Goal: Information Seeking & Learning: Learn about a topic

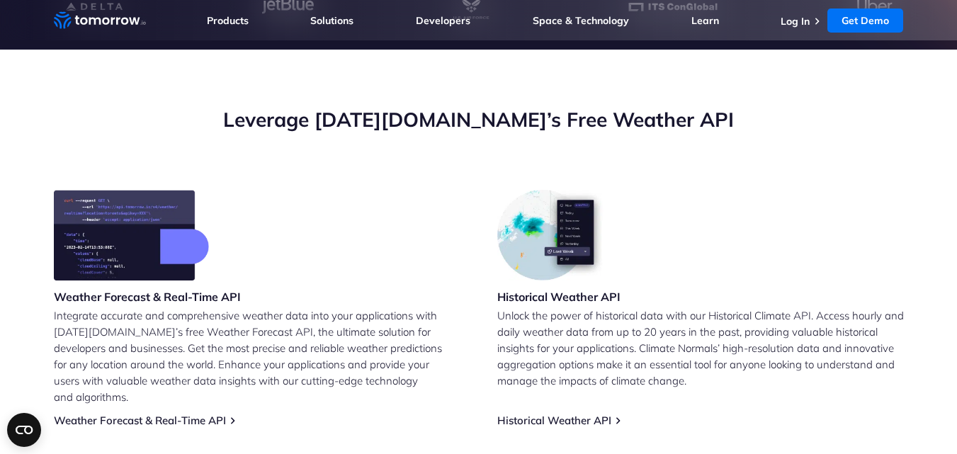
scroll to position [473, 0]
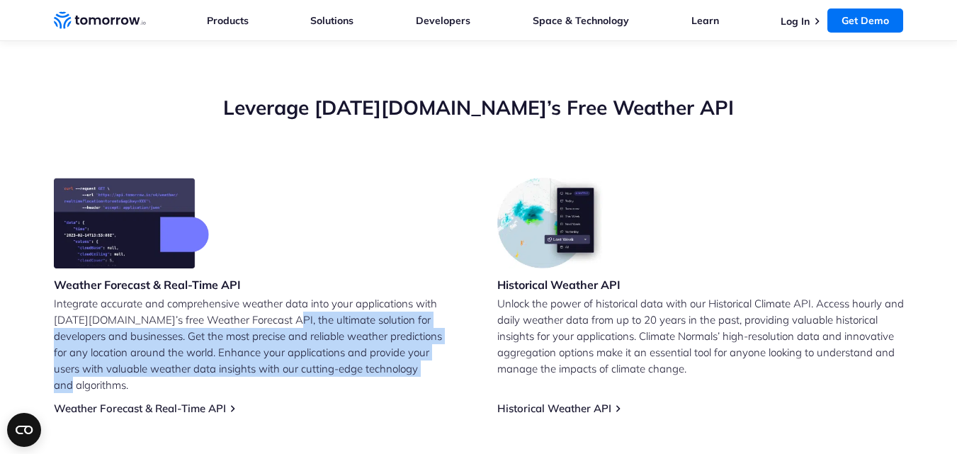
drag, startPoint x: 274, startPoint y: 324, endPoint x: 376, endPoint y: 365, distance: 109.7
click at [376, 365] on p "Integrate accurate and comprehensive weather data into your applications with […" at bounding box center [257, 344] width 407 height 98
click at [195, 402] on link "Weather Forecast & Real-Time API" at bounding box center [140, 408] width 172 height 13
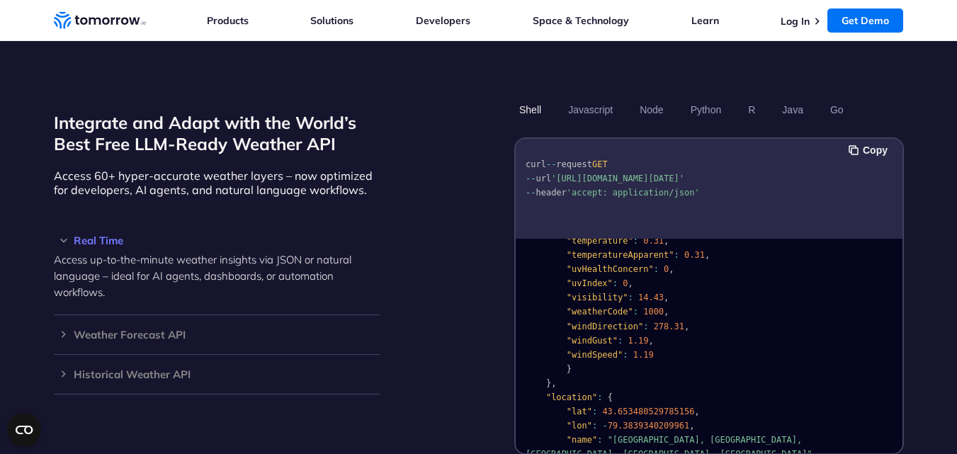
scroll to position [284, 0]
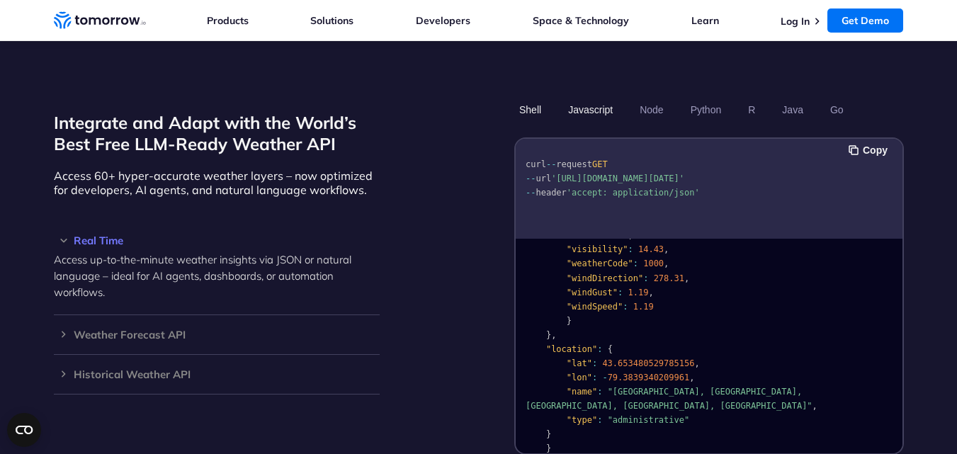
click at [597, 98] on button "Javascript" at bounding box center [590, 110] width 55 height 24
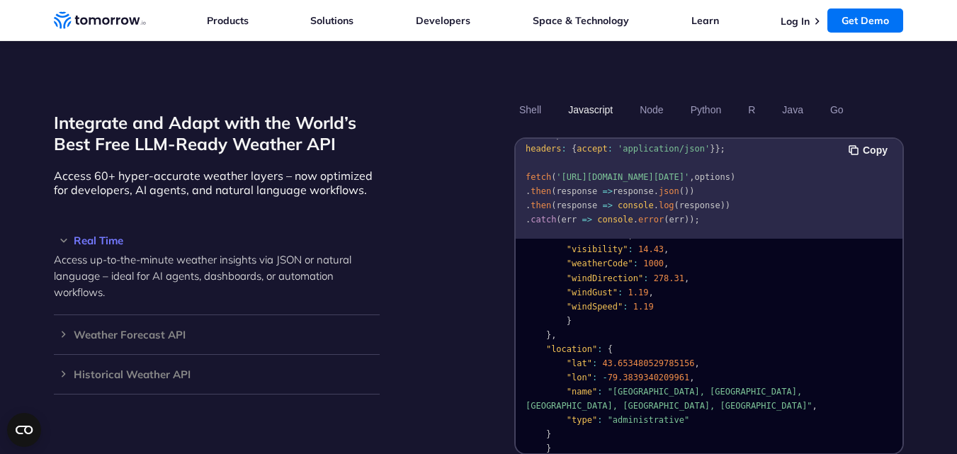
scroll to position [0, 0]
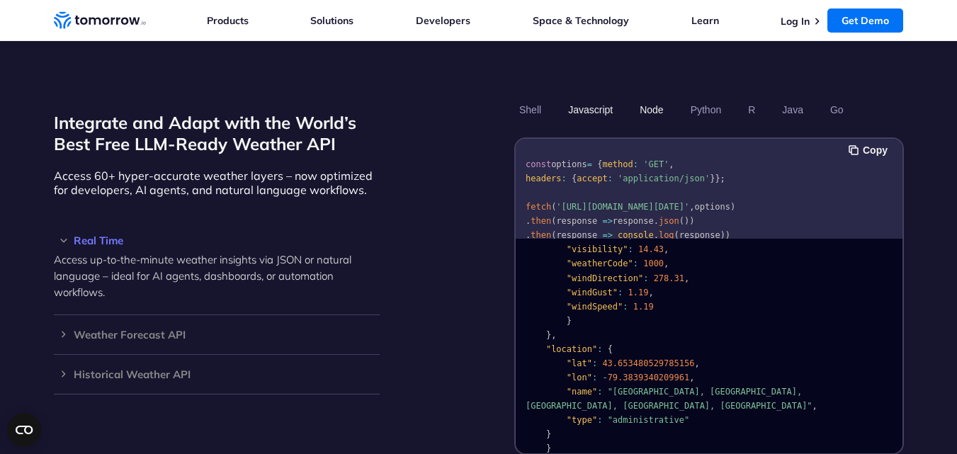
click at [652, 101] on button "Node" at bounding box center [651, 110] width 33 height 24
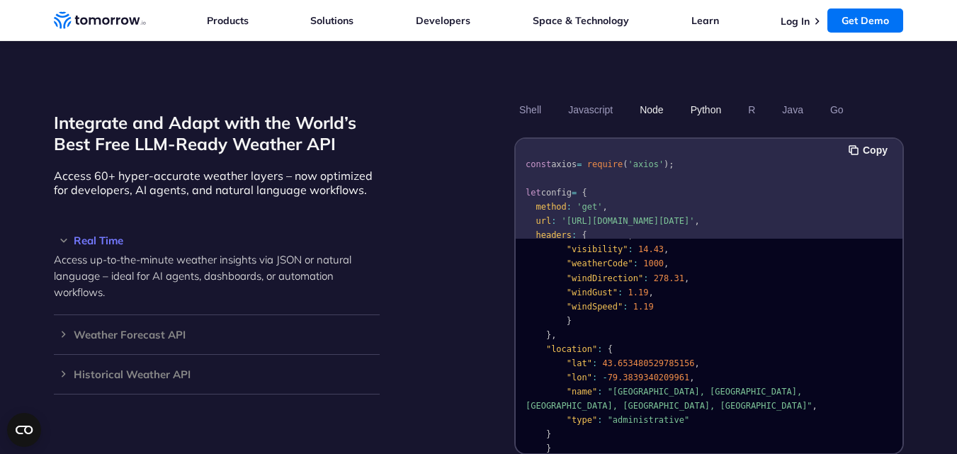
click at [713, 98] on button "Python" at bounding box center [705, 110] width 41 height 24
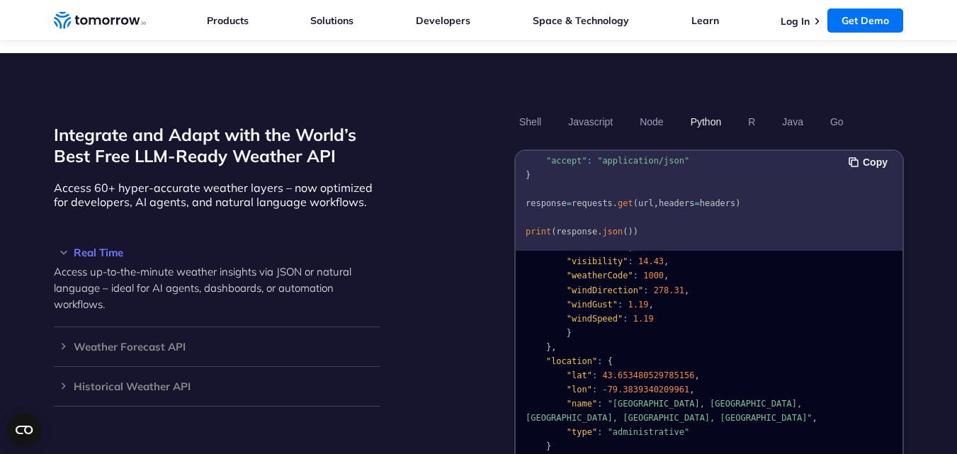
scroll to position [1181, 0]
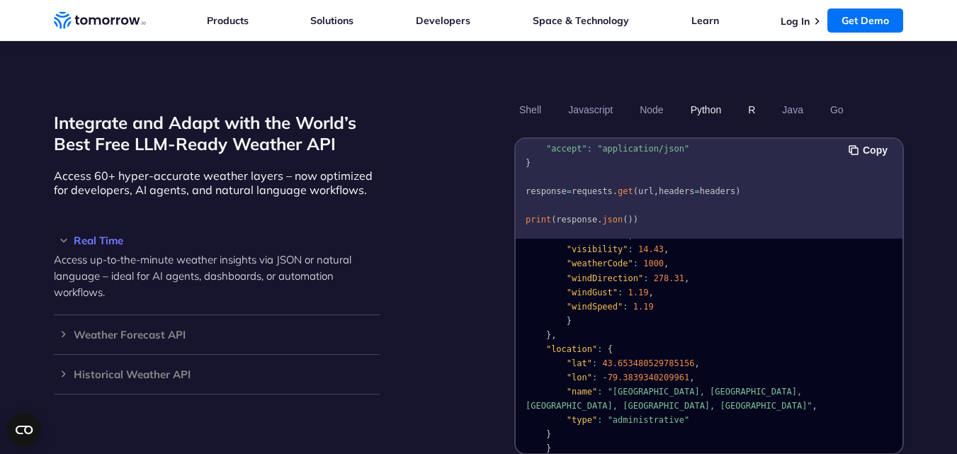
click at [755, 99] on button "R" at bounding box center [751, 110] width 17 height 24
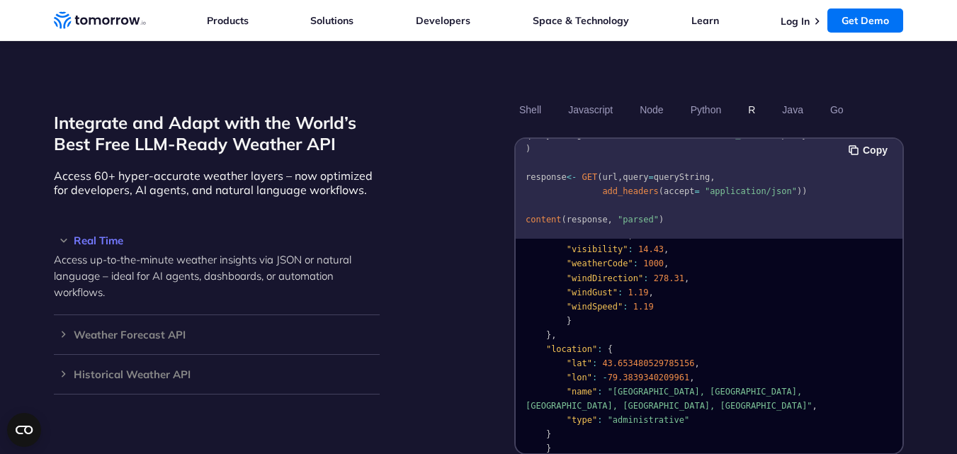
scroll to position [0, 0]
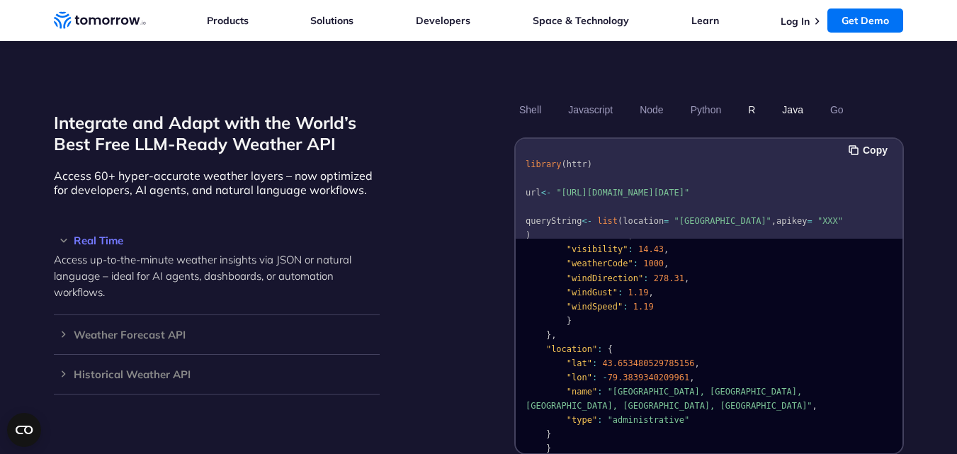
click at [788, 98] on button "Java" at bounding box center [792, 110] width 31 height 24
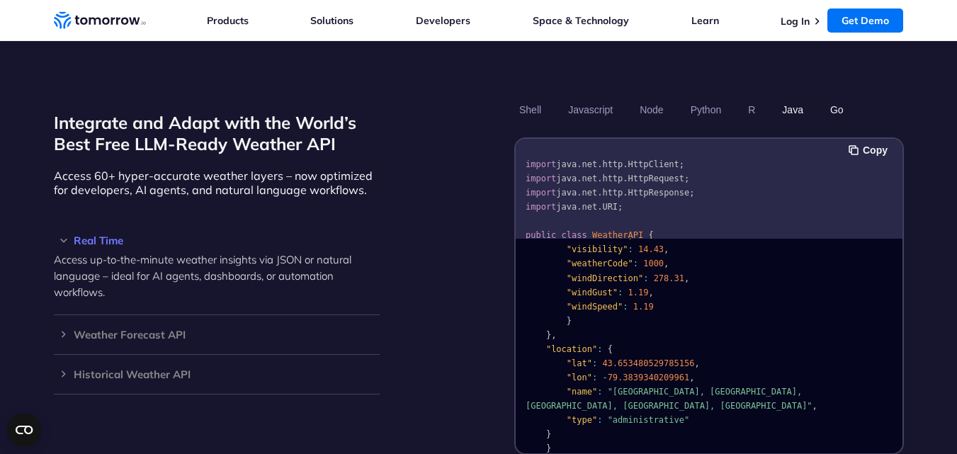
click at [829, 98] on button "Go" at bounding box center [835, 110] width 23 height 24
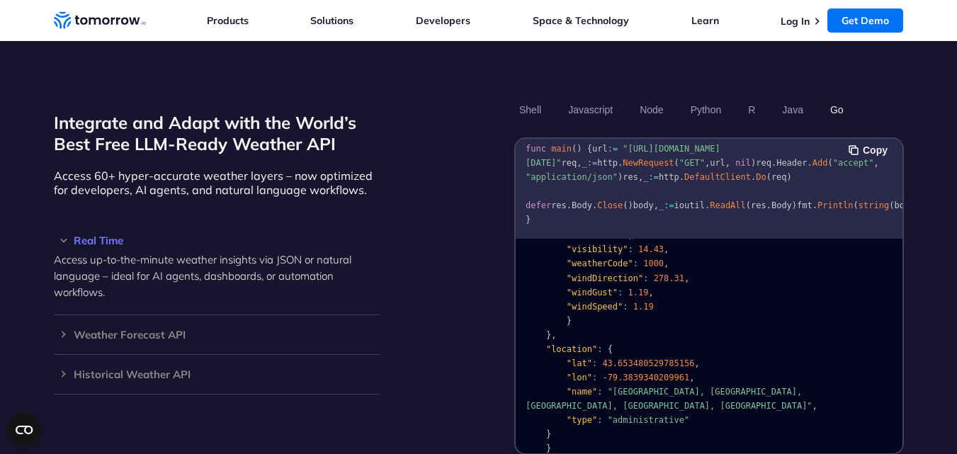
scroll to position [228, 0]
click at [530, 98] on button "Shell" at bounding box center [530, 110] width 32 height 24
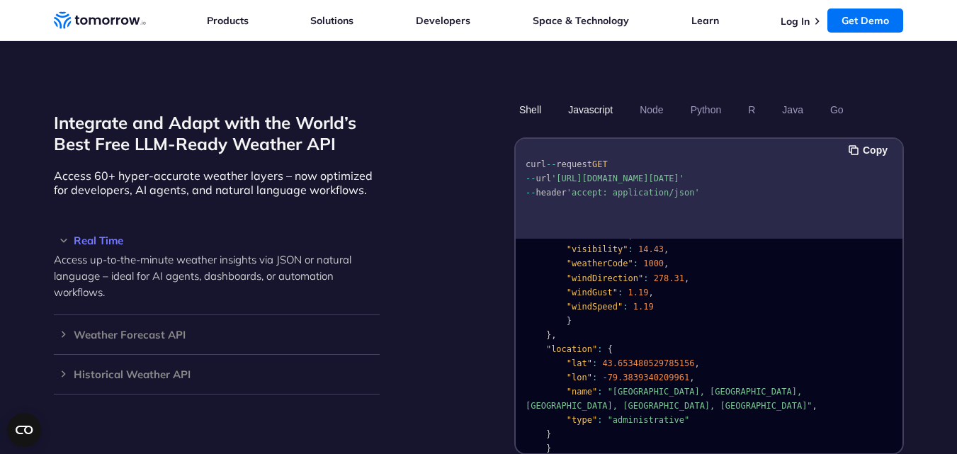
click at [591, 98] on button "Javascript" at bounding box center [590, 110] width 55 height 24
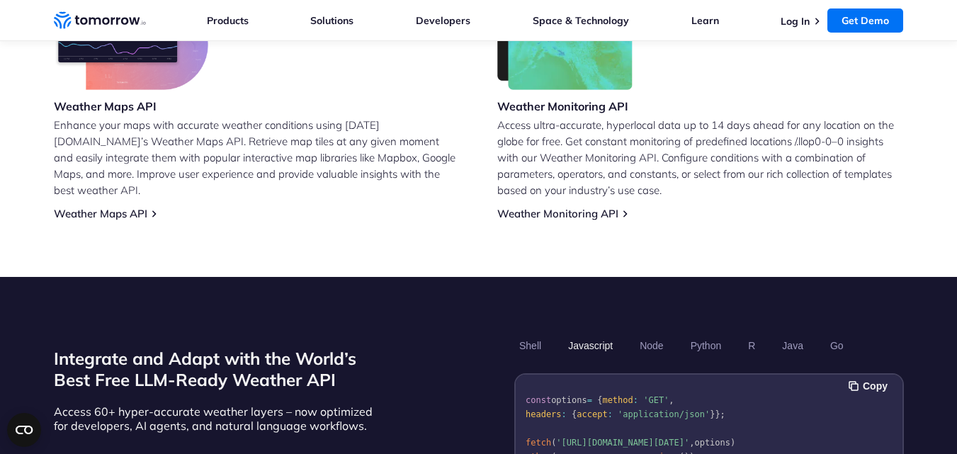
scroll to position [945, 0]
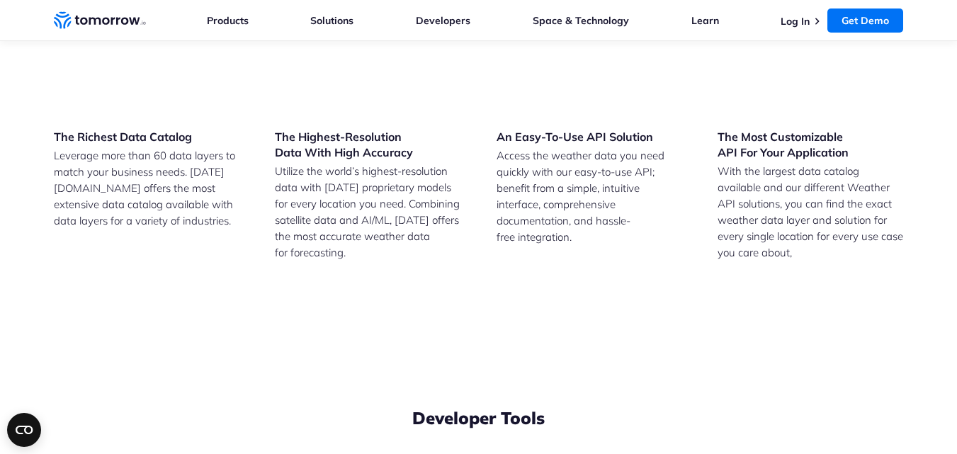
scroll to position [1889, 0]
